Goal: Communication & Community: Answer question/provide support

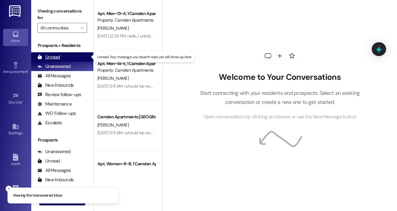
click at [57, 55] on div "Unread" at bounding box center [48, 57] width 22 height 7
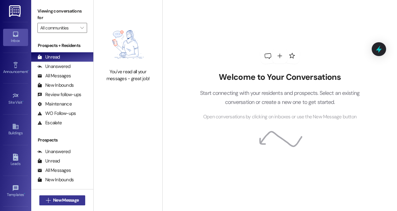
click at [68, 200] on span "New Message" at bounding box center [66, 199] width 26 height 7
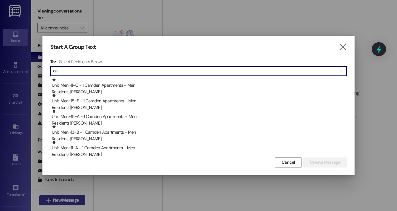
type input "c"
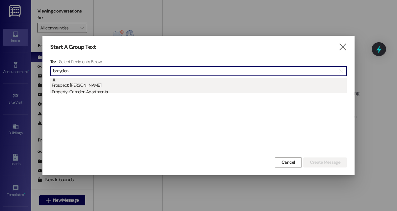
type input "brayden"
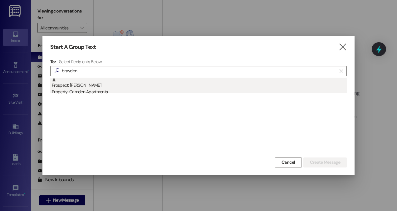
click at [102, 88] on div "Prospect: [PERSON_NAME] Property: Camden Apartments" at bounding box center [199, 86] width 295 height 18
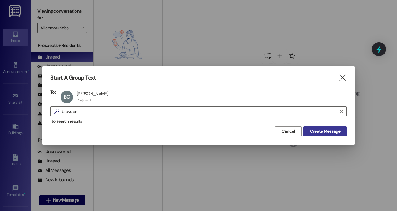
click at [329, 132] on span "Create Message" at bounding box center [325, 131] width 30 height 7
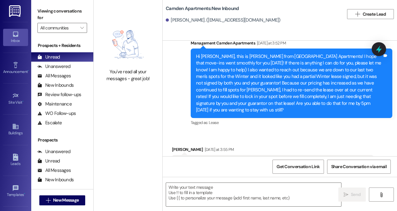
scroll to position [394, 0]
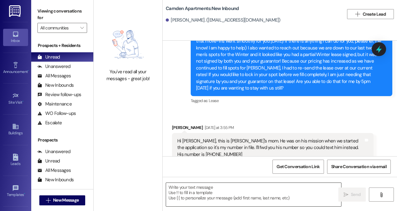
click at [249, 195] on textarea at bounding box center [253, 193] width 175 height 23
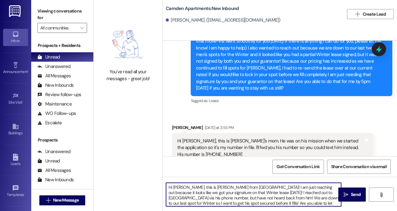
scroll to position [5, 0]
type textarea "Hi [PERSON_NAME], this is [PERSON_NAME] from [GEOGRAPHIC_DATA]! I am just reach…"
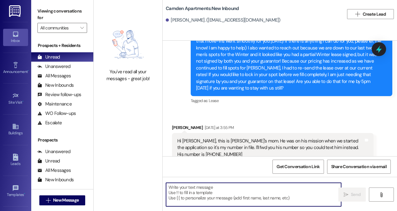
scroll to position [508, 0]
